Goal: Navigation & Orientation: Find specific page/section

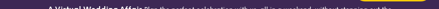
select select
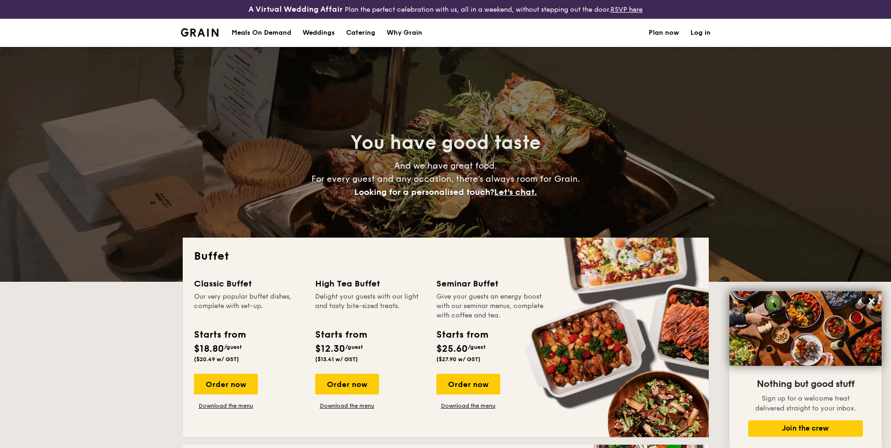
click at [362, 8] on h1 "Catering" at bounding box center [360, 33] width 29 height 28
click at [257, 8] on div "Meals On Demand" at bounding box center [262, 33] width 60 height 28
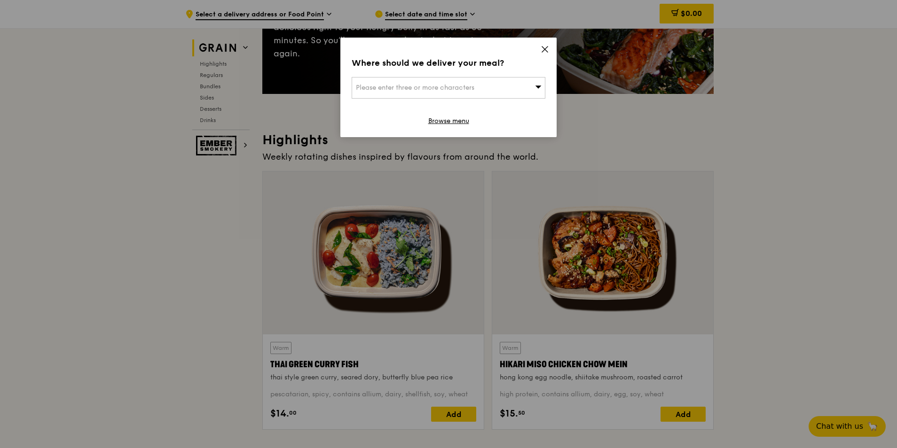
click at [542, 48] on icon at bounding box center [544, 49] width 8 height 8
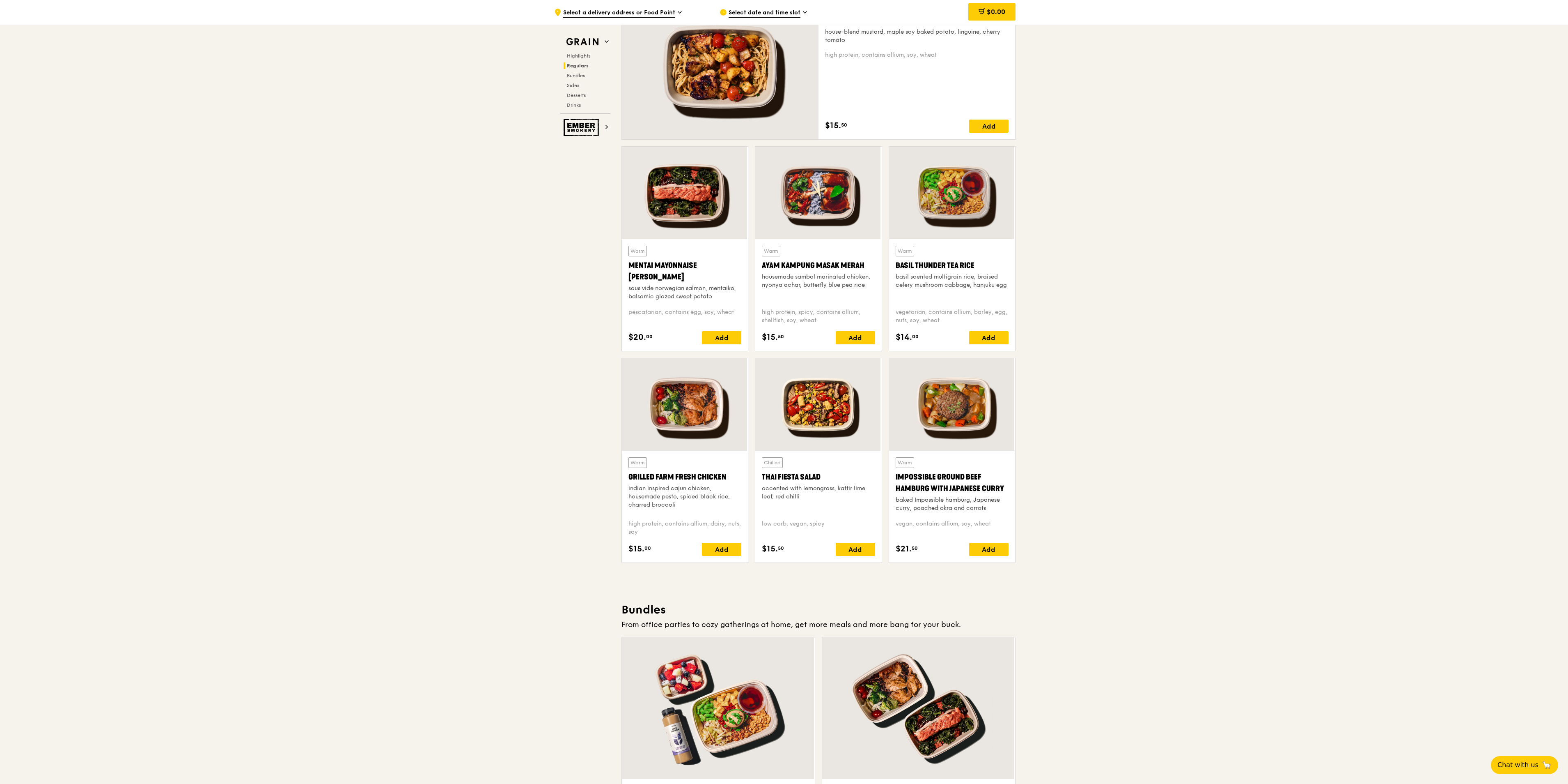
scroll to position [657, 0]
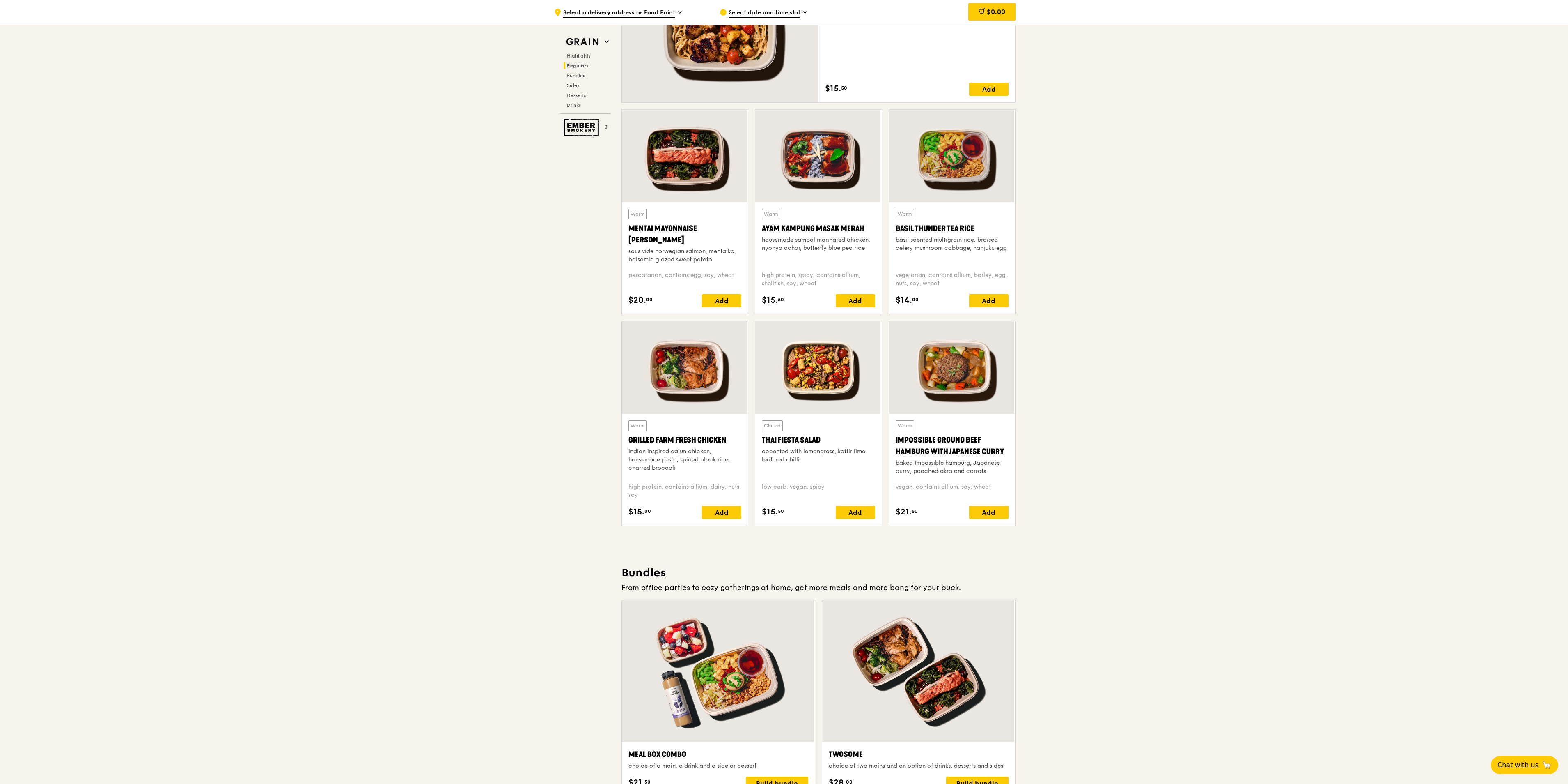
drag, startPoint x: 391, startPoint y: 160, endPoint x: 365, endPoint y: 157, distance: 26.2
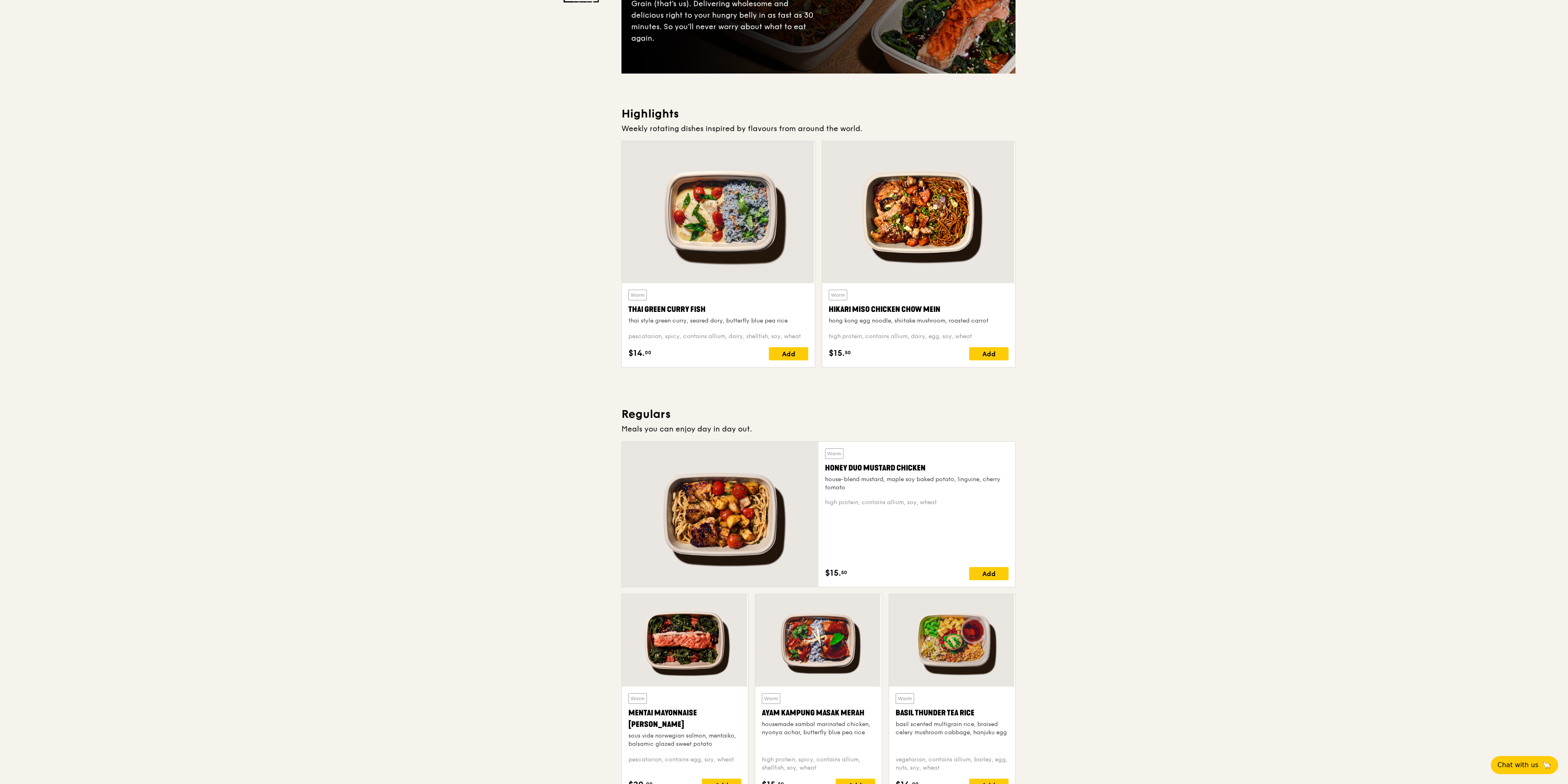
scroll to position [0, 0]
